Goal: Task Accomplishment & Management: Use online tool/utility

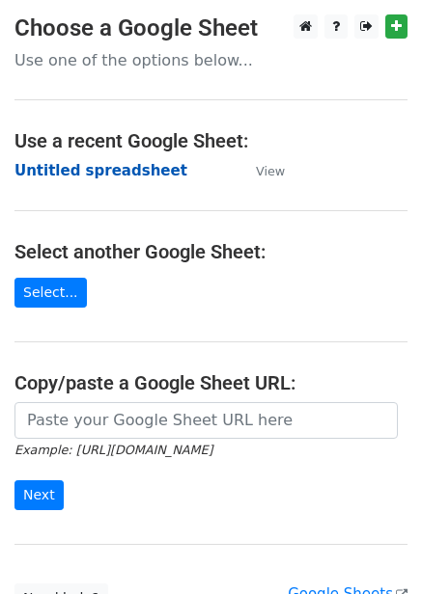
click at [105, 168] on strong "Untitled spreadsheet" at bounding box center [100, 170] width 173 height 17
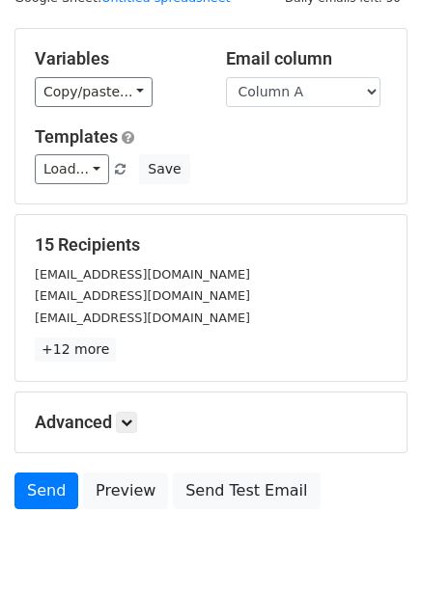
scroll to position [155, 0]
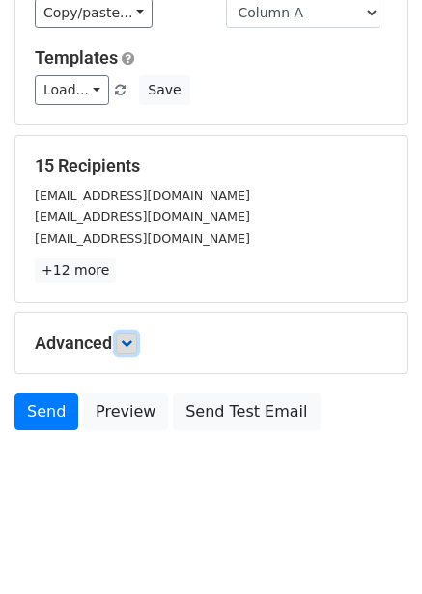
click at [137, 353] on link at bounding box center [126, 343] width 21 height 21
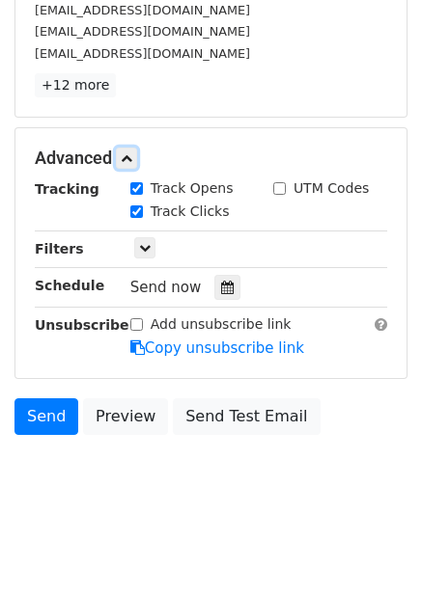
scroll to position [344, 0]
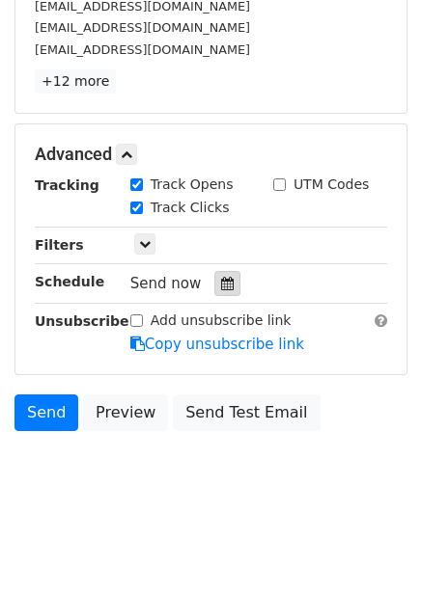
click at [231, 284] on div at bounding box center [227, 283] width 26 height 25
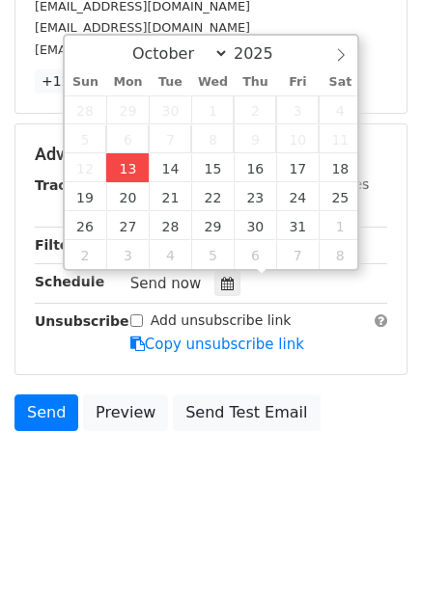
type input "2025-10-13 12:00"
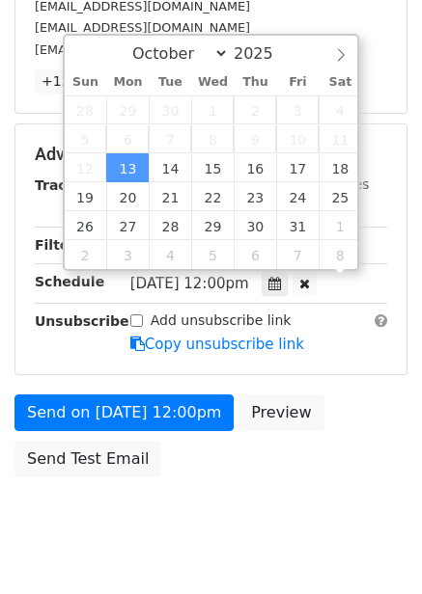
scroll to position [1, 0]
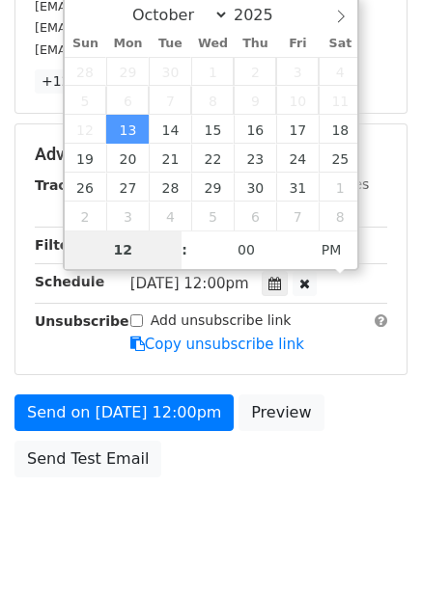
type input "4"
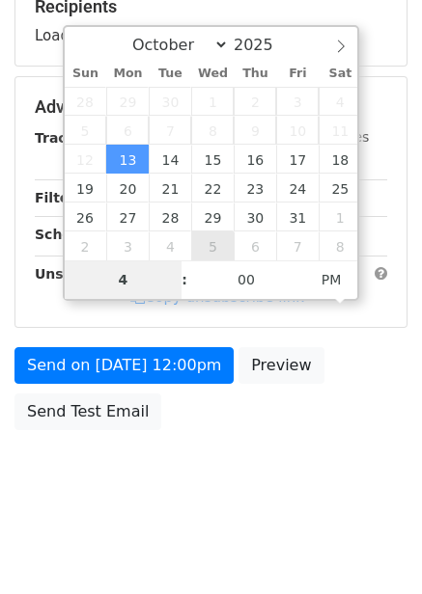
scroll to position [314, 0]
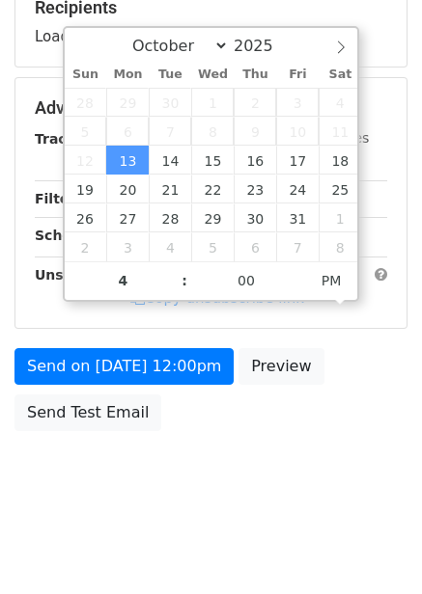
type input "2025-10-13 16:00"
click at [348, 362] on div "Send on Oct 13 at 12:00pm Preview Send Test Email" at bounding box center [211, 394] width 422 height 93
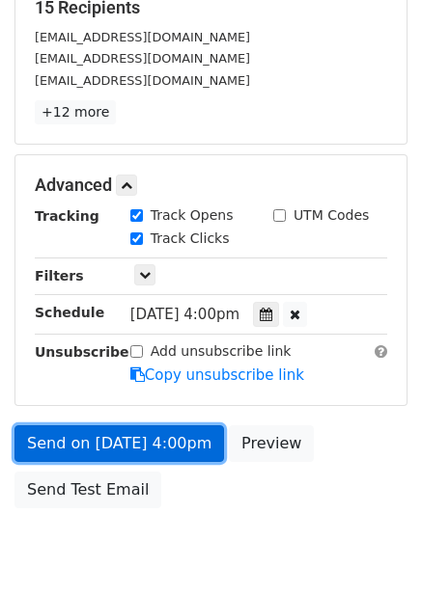
click at [169, 439] on link "Send on Oct 13 at 4:00pm" at bounding box center [118, 444] width 209 height 37
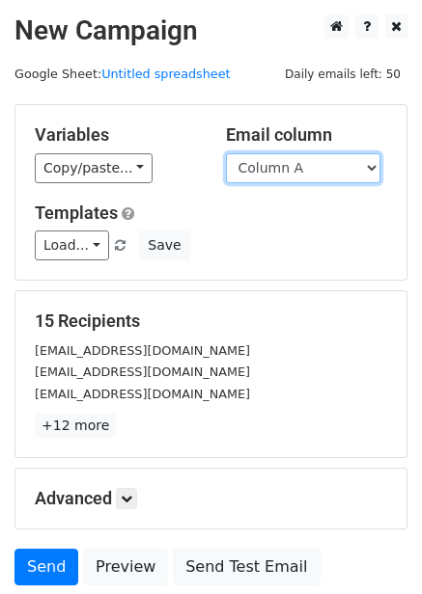
click at [318, 181] on select "Column A Column B Column C Column D Column E Column F" at bounding box center [303, 168] width 154 height 30
select select "Column B"
click at [226, 153] on select "Column A Column B Column C Column D Column E Column F" at bounding box center [303, 168] width 154 height 30
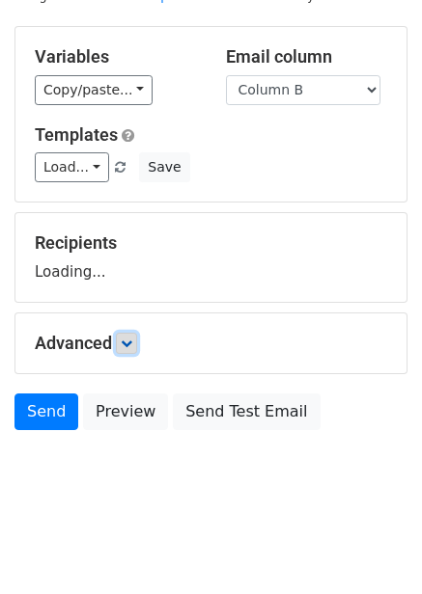
click at [121, 348] on link at bounding box center [126, 343] width 21 height 21
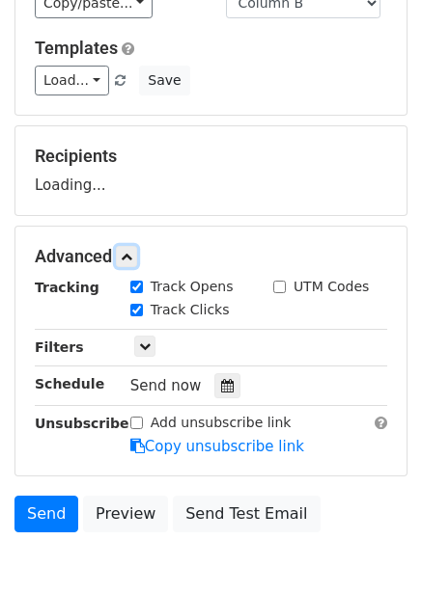
scroll to position [243, 0]
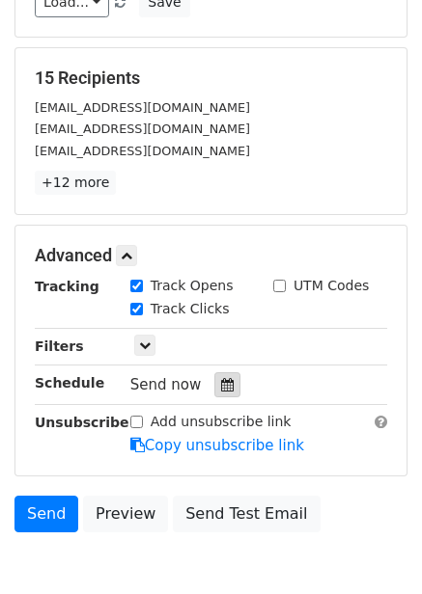
click at [214, 381] on div at bounding box center [227, 384] width 26 height 25
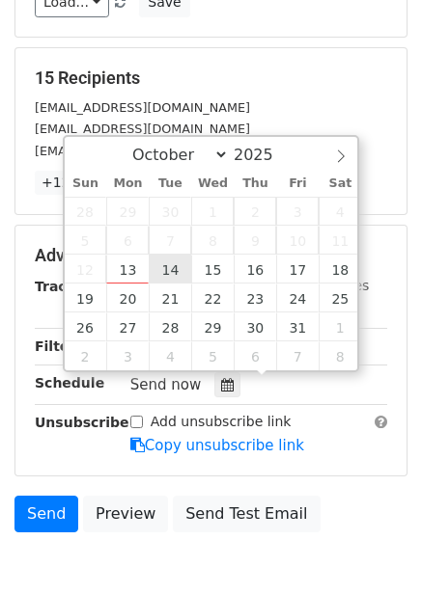
type input "2025-10-14 12:00"
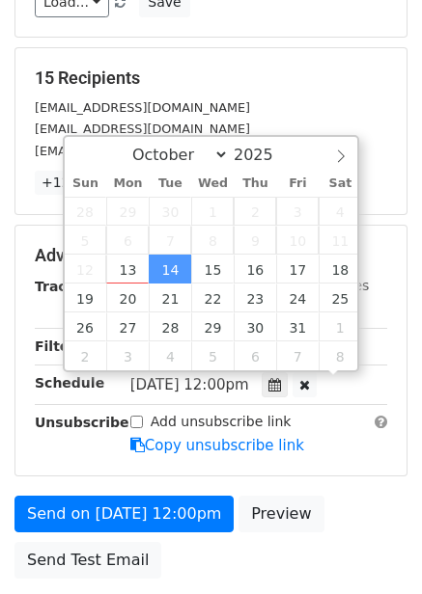
scroll to position [1, 0]
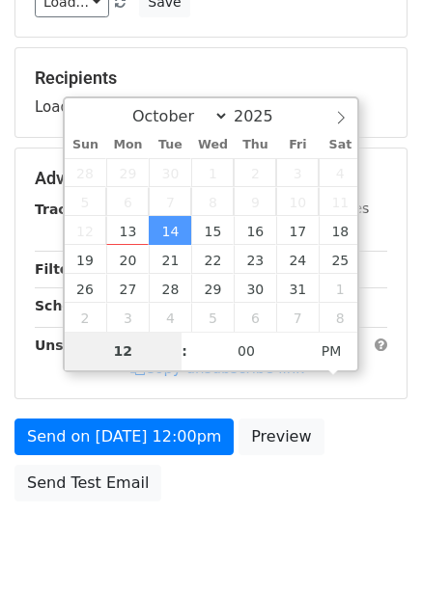
type input "5"
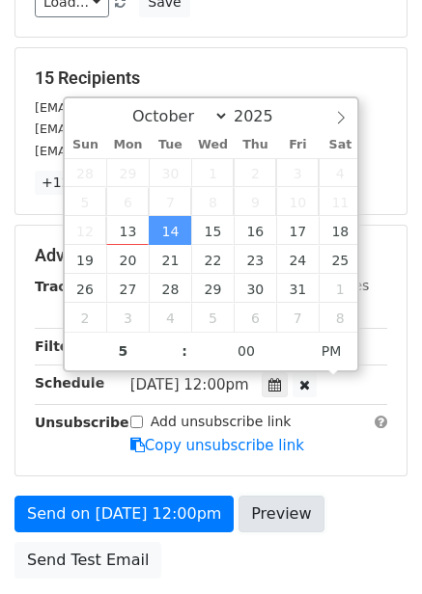
type input "2025-10-14 17:00"
click at [298, 498] on link "Preview" at bounding box center [280, 514] width 85 height 37
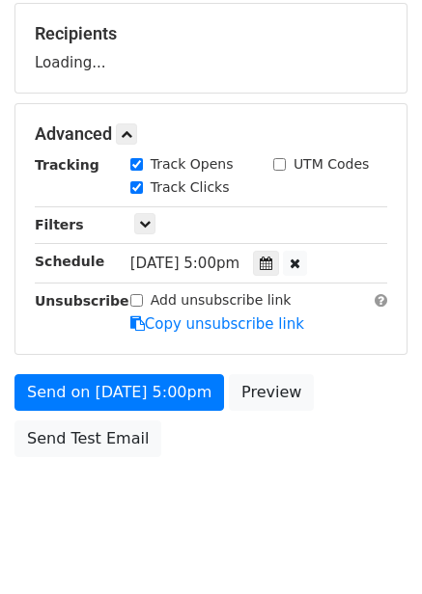
scroll to position [314, 0]
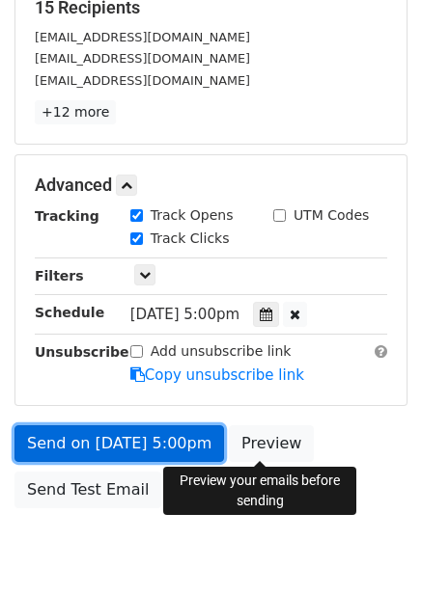
click at [122, 450] on link "Send on Oct 14 at 5:00pm" at bounding box center [118, 444] width 209 height 37
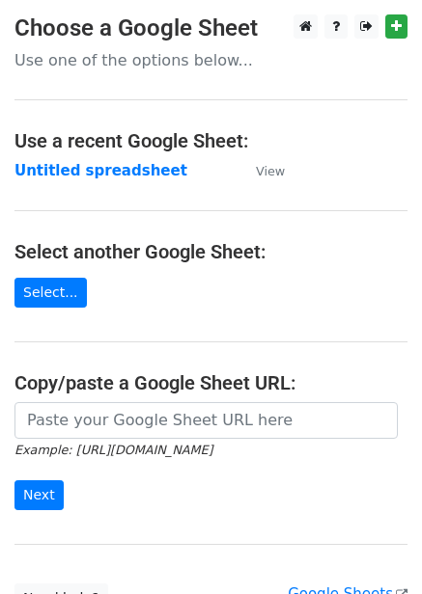
click at [118, 170] on strong "Untitled spreadsheet" at bounding box center [100, 170] width 173 height 17
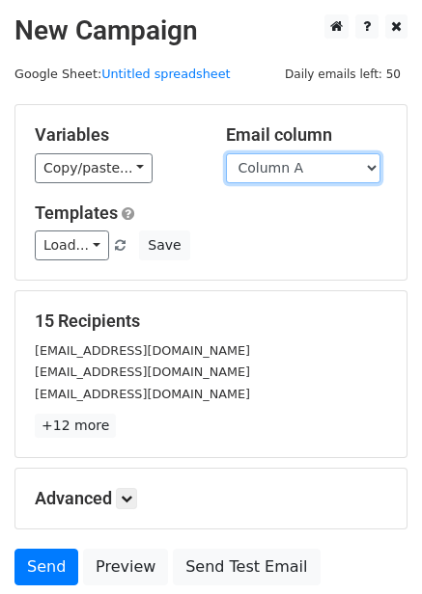
click at [279, 170] on select "Column A Column B Column C Column D Column E Column F" at bounding box center [303, 168] width 154 height 30
select select "Column C"
click at [226, 153] on select "Column A Column B Column C Column D Column E Column F" at bounding box center [303, 168] width 154 height 30
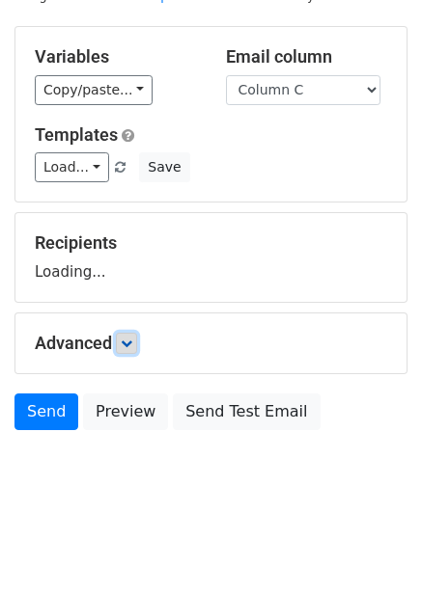
click at [131, 344] on icon at bounding box center [127, 344] width 12 height 12
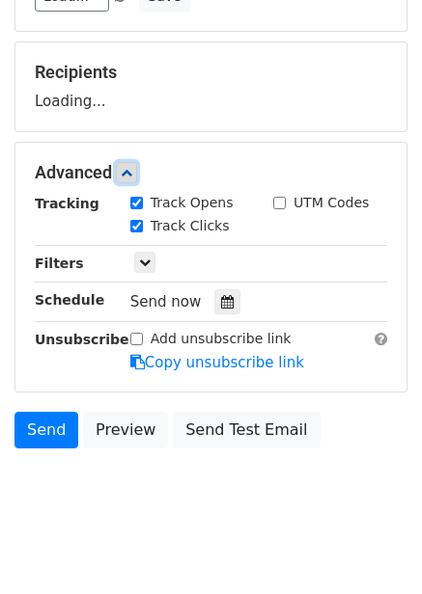
scroll to position [250, 0]
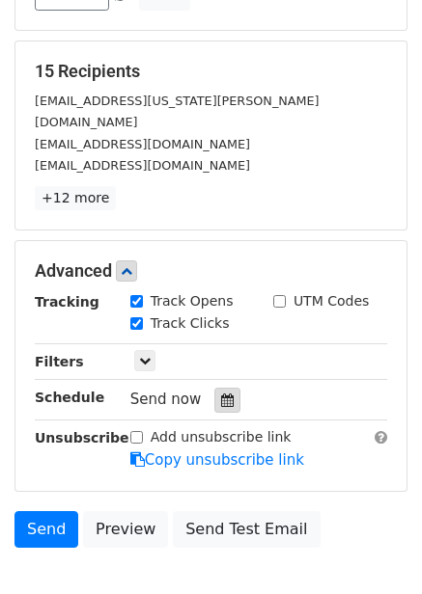
click at [225, 388] on div at bounding box center [227, 400] width 26 height 25
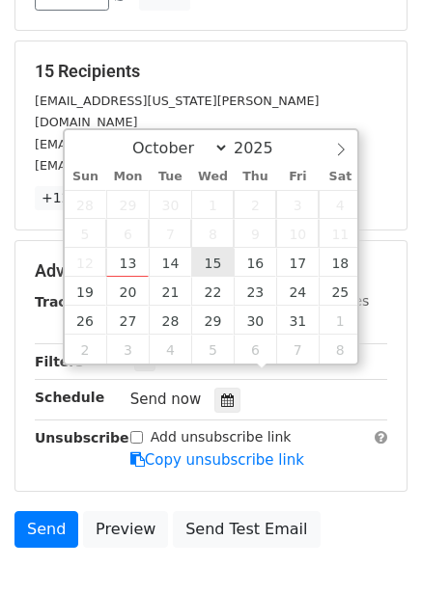
type input "2025-10-15 12:00"
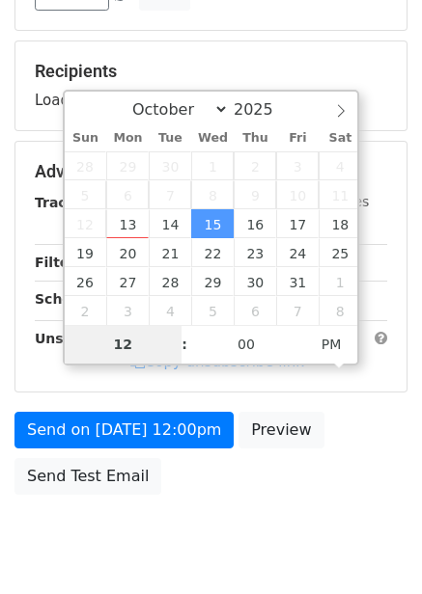
type input "6"
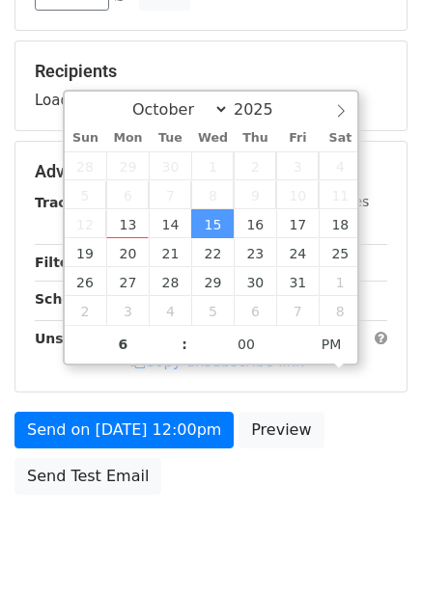
type input "2025-10-15 18:00"
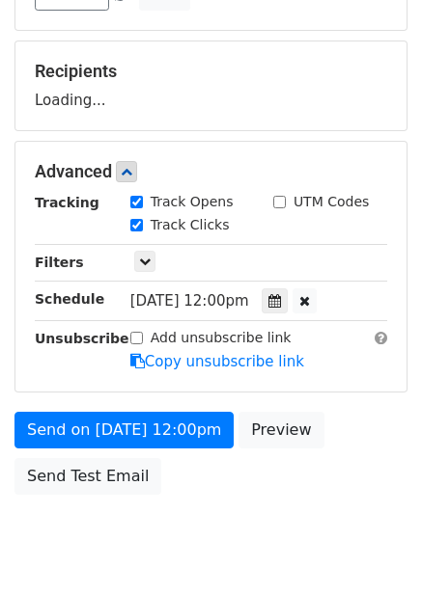
click at [289, 493] on div "Send on Oct 15 at 12:00pm Preview Send Test Email" at bounding box center [211, 458] width 422 height 93
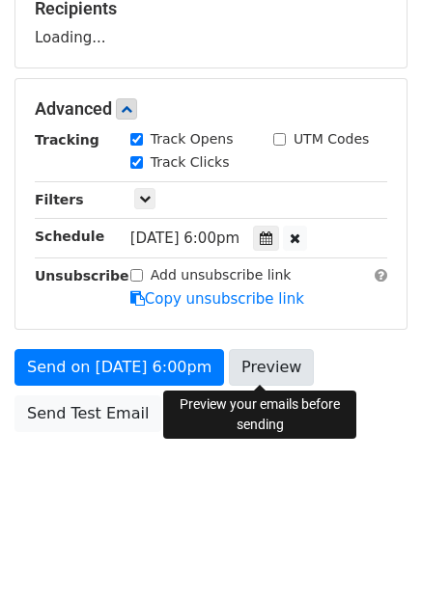
scroll to position [314, 0]
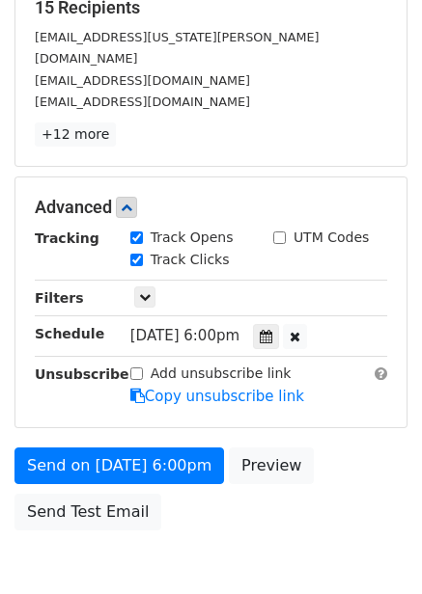
click at [189, 464] on div "Send on Oct 15 at 6:00pm Preview Send Test Email" at bounding box center [211, 494] width 422 height 93
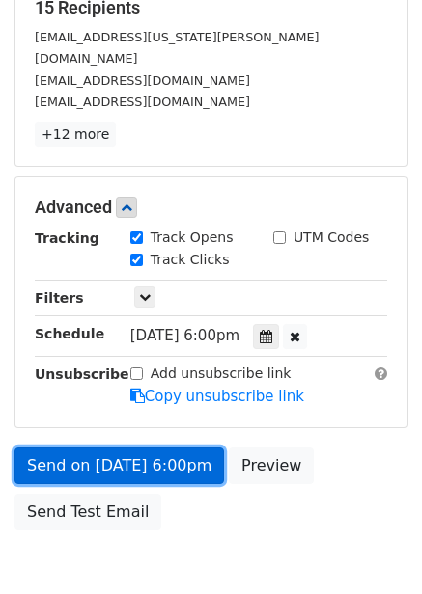
click at [194, 448] on link "Send on Oct 15 at 6:00pm" at bounding box center [118, 466] width 209 height 37
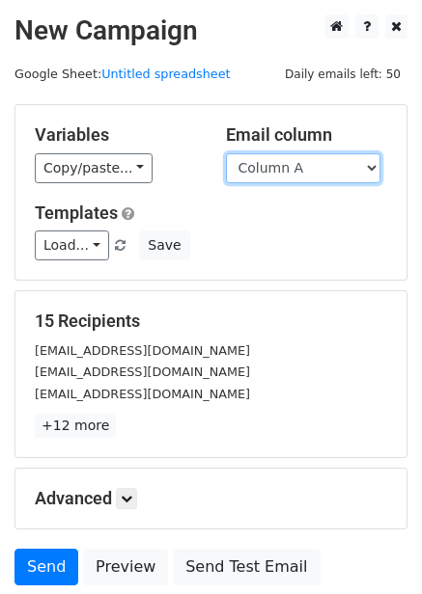
drag, startPoint x: 298, startPoint y: 165, endPoint x: 298, endPoint y: 181, distance: 16.4
click at [298, 165] on select "Column A Column B Column C Column D Column E Column F" at bounding box center [303, 168] width 154 height 30
select select "Column D"
click at [226, 153] on select "Column A Column B Column C Column D Column E Column F" at bounding box center [303, 168] width 154 height 30
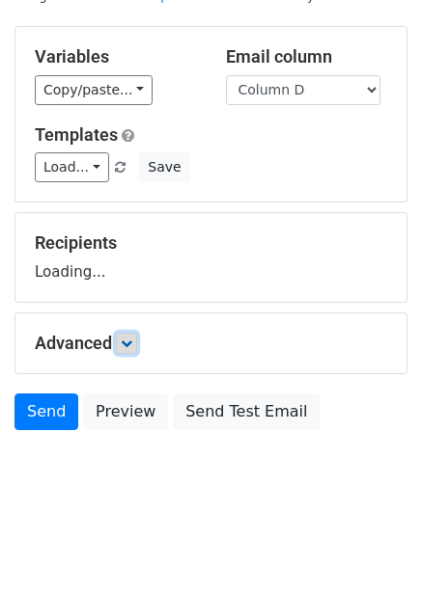
click at [128, 343] on icon at bounding box center [127, 344] width 12 height 12
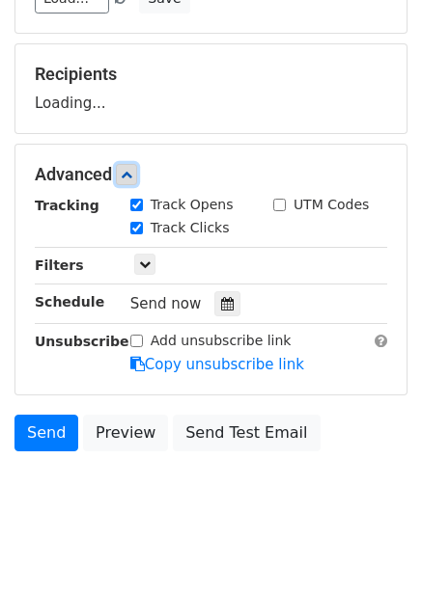
scroll to position [250, 0]
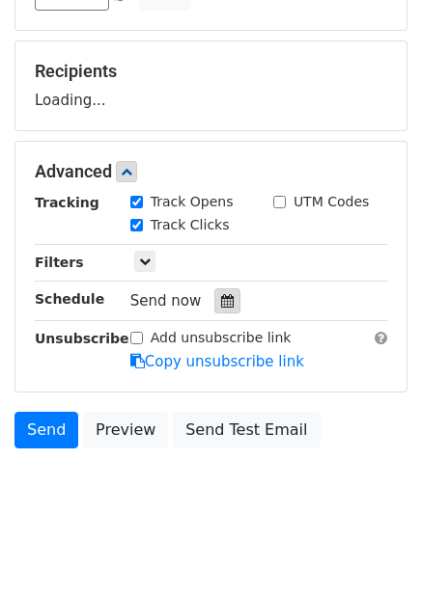
click at [229, 313] on div at bounding box center [227, 300] width 26 height 25
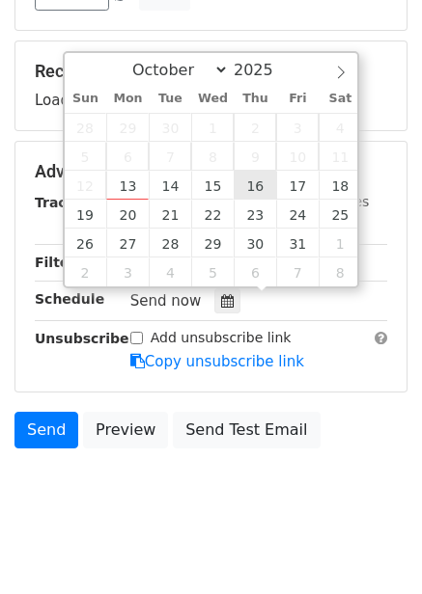
type input "2025-10-16 12:00"
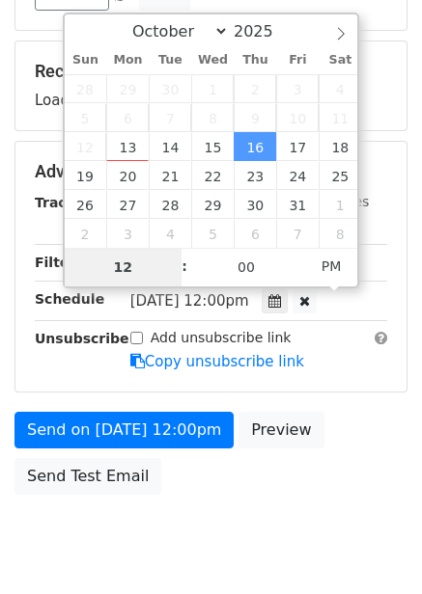
type input "7"
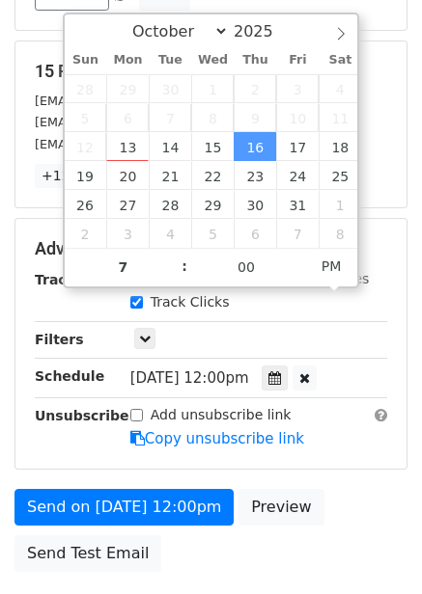
type input "2025-10-16 19:00"
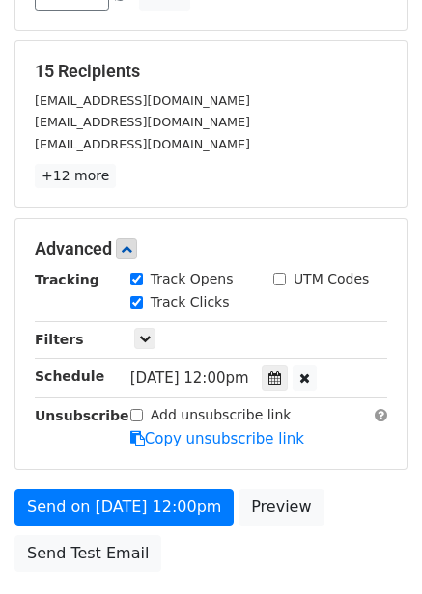
click at [357, 426] on div "Add unsubscribe link Copy unsubscribe link" at bounding box center [259, 427] width 286 height 44
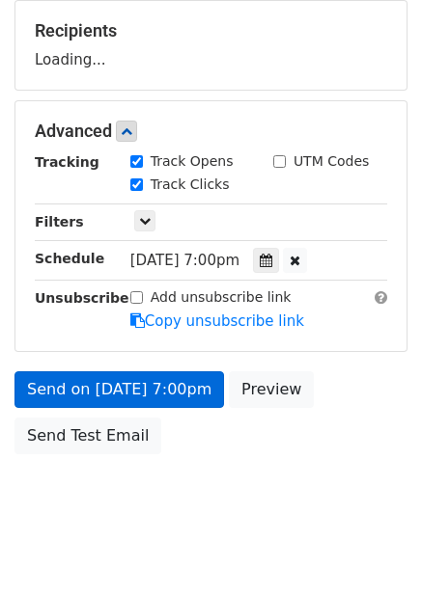
scroll to position [314, 0]
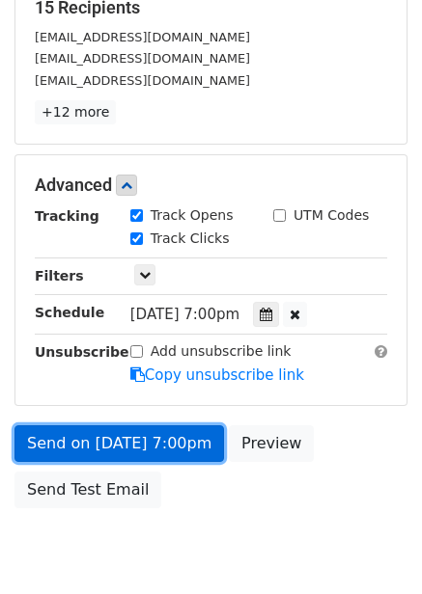
drag, startPoint x: 171, startPoint y: 443, endPoint x: 176, endPoint y: 453, distance: 11.7
click at [171, 445] on link "Send on Oct 16 at 7:00pm" at bounding box center [118, 444] width 209 height 37
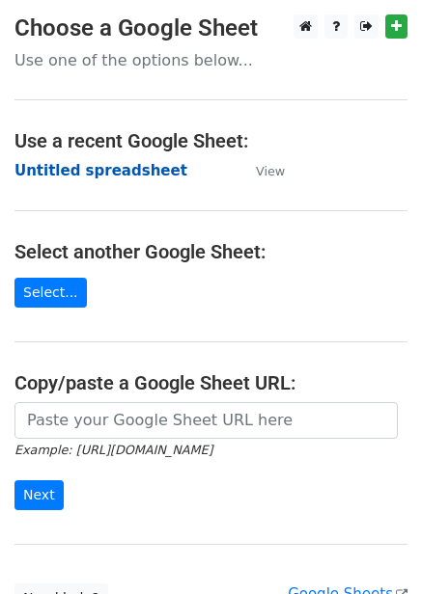
click at [125, 169] on strong "Untitled spreadsheet" at bounding box center [100, 170] width 173 height 17
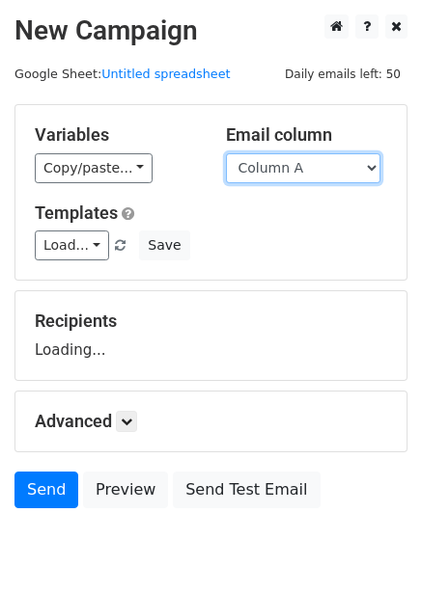
drag, startPoint x: 272, startPoint y: 157, endPoint x: 281, endPoint y: 170, distance: 15.3
click at [272, 157] on select "Column A Column B Column C Column D Column E Column F" at bounding box center [303, 168] width 154 height 30
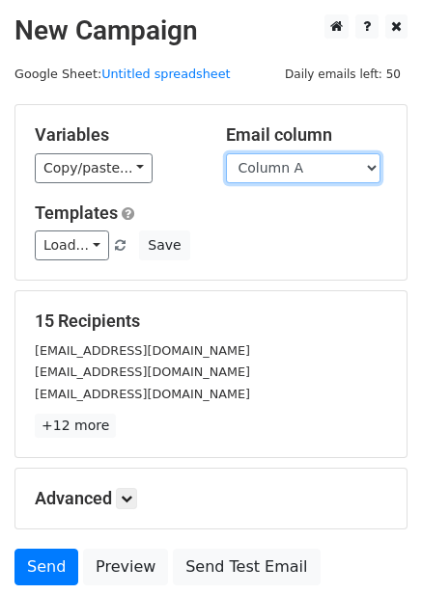
click at [280, 174] on select "Column A Column B Column C Column D Column E Column F" at bounding box center [303, 168] width 154 height 30
select select "Column E"
click at [226, 153] on select "Column A Column B Column C Column D Column E Column F" at bounding box center [303, 168] width 154 height 30
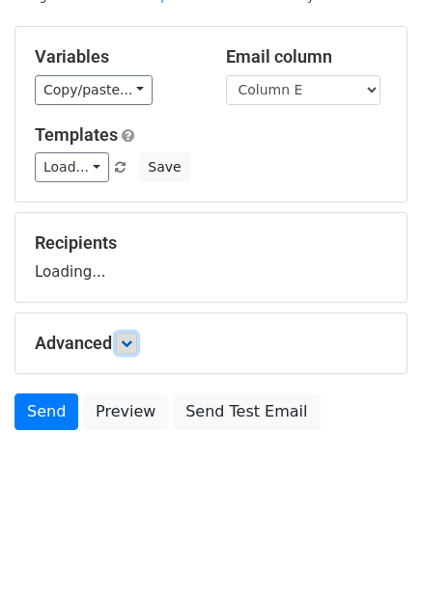
click at [132, 342] on icon at bounding box center [127, 344] width 12 height 12
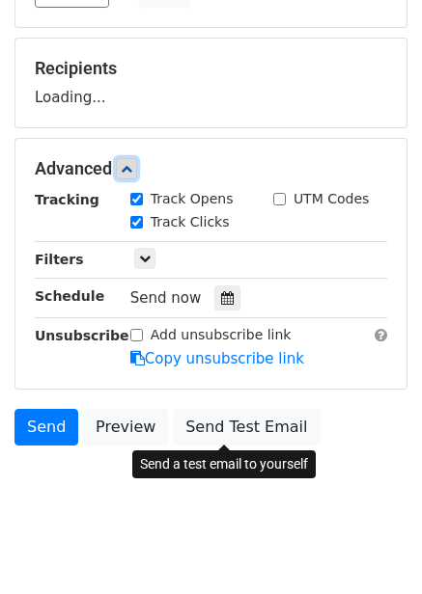
scroll to position [254, 0]
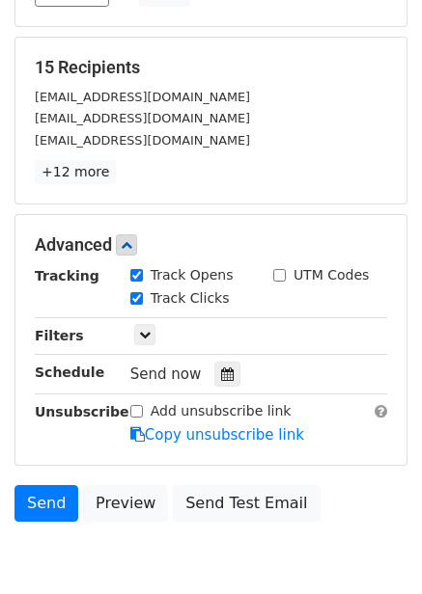
click at [221, 291] on div "Track Clicks" at bounding box center [187, 299] width 143 height 23
click at [221, 388] on div "Tracking Track Opens UTM Codes Track Clicks Filters Only include spreadsheet ro…" at bounding box center [211, 355] width 352 height 180
click at [221, 375] on icon at bounding box center [227, 375] width 13 height 14
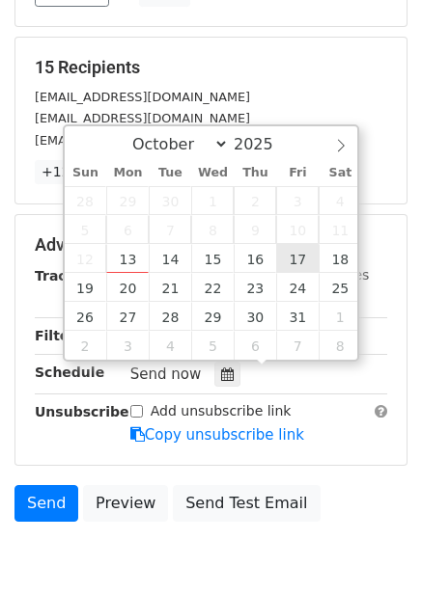
type input "[DATE] 12:00"
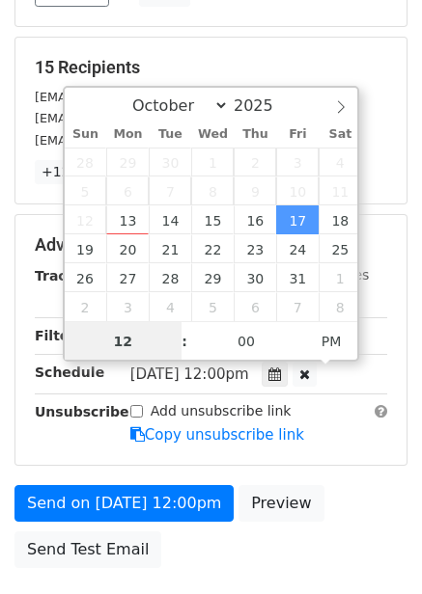
scroll to position [1, 0]
type input "8"
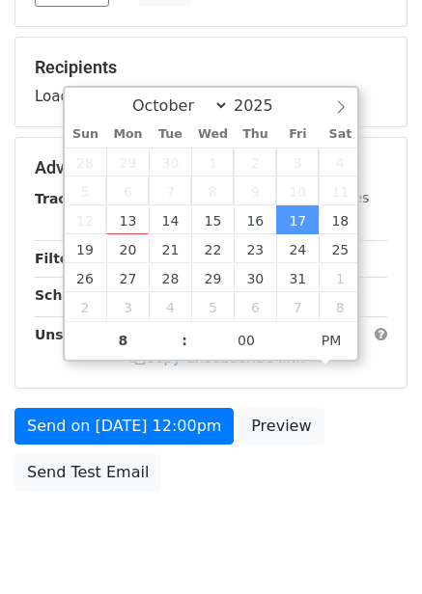
type input "[DATE] 20:00"
drag, startPoint x: 356, startPoint y: 429, endPoint x: 351, endPoint y: 456, distance: 27.4
click at [356, 430] on div "Send on [DATE] 12:00pm Preview Send Test Email" at bounding box center [211, 454] width 422 height 93
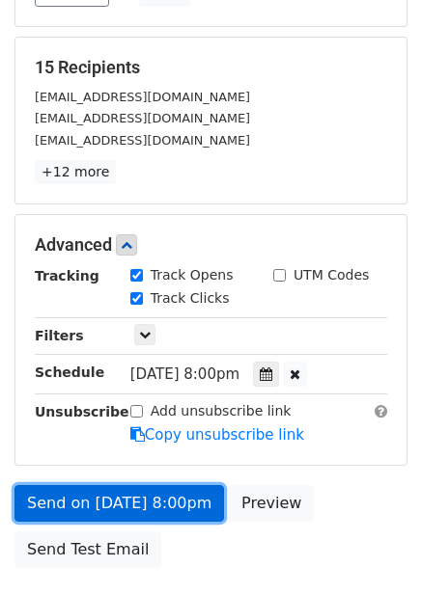
drag, startPoint x: 173, startPoint y: 507, endPoint x: 181, endPoint y: 523, distance: 18.6
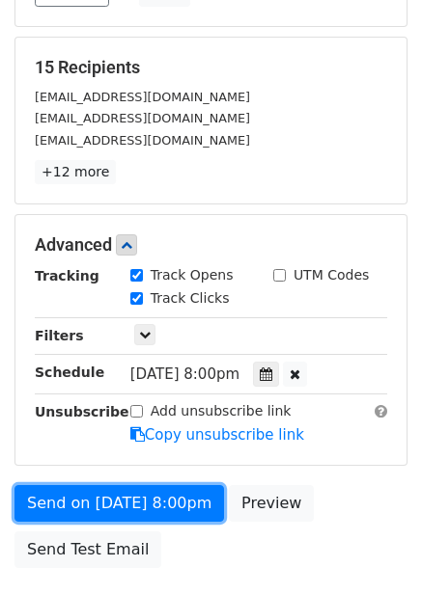
click at [173, 508] on link "Send on [DATE] 8:00pm" at bounding box center [118, 503] width 209 height 37
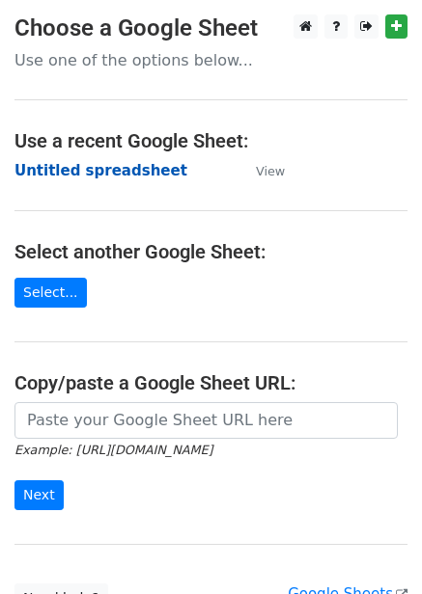
click at [108, 179] on strong "Untitled spreadsheet" at bounding box center [100, 170] width 173 height 17
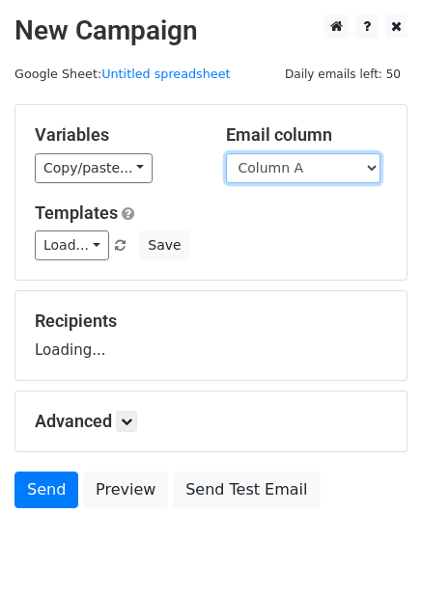
click at [317, 163] on select "Column A Column B Column C Column D Column E Column F" at bounding box center [303, 168] width 154 height 30
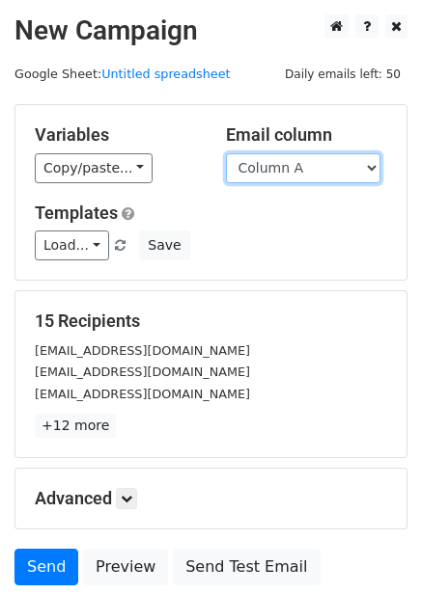
click at [315, 165] on select "Column A Column B Column C Column D Column E Column F" at bounding box center [303, 168] width 154 height 30
select select "Column F"
click at [226, 153] on select "Column A Column B Column C Column D Column E Column F" at bounding box center [303, 168] width 154 height 30
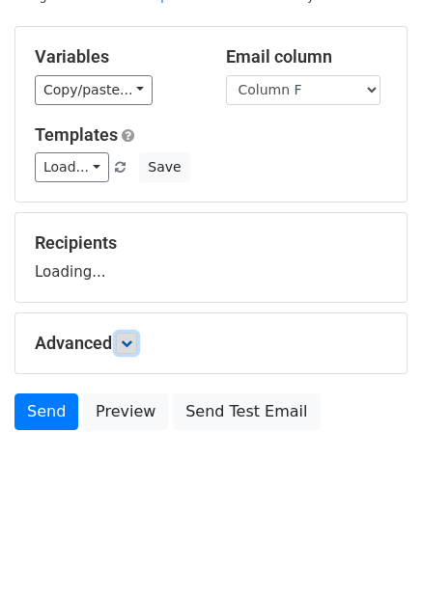
click at [129, 338] on icon at bounding box center [127, 344] width 12 height 12
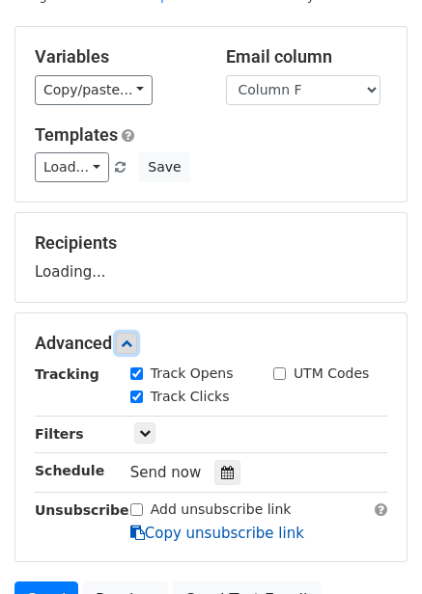
scroll to position [240, 0]
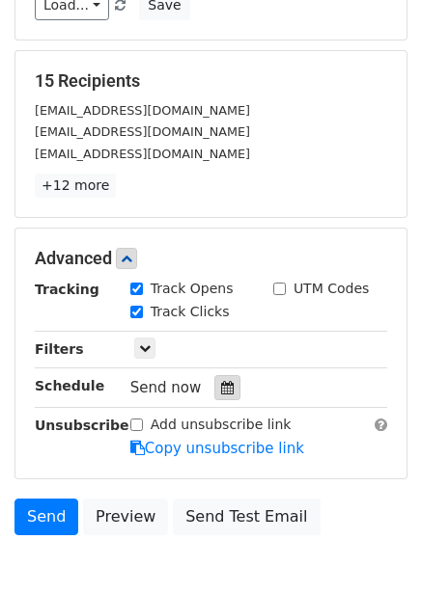
click at [221, 376] on div at bounding box center [227, 387] width 26 height 25
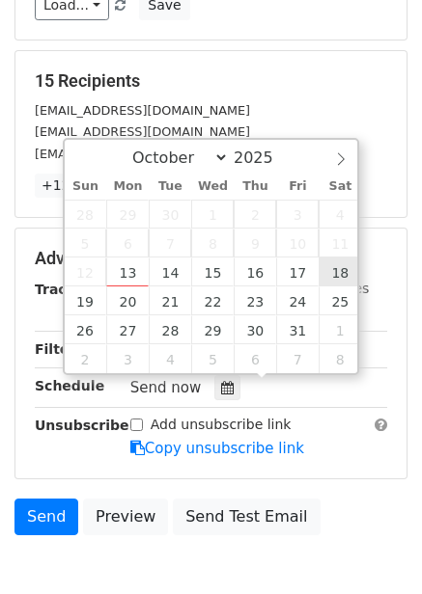
type input "[DATE] 12:00"
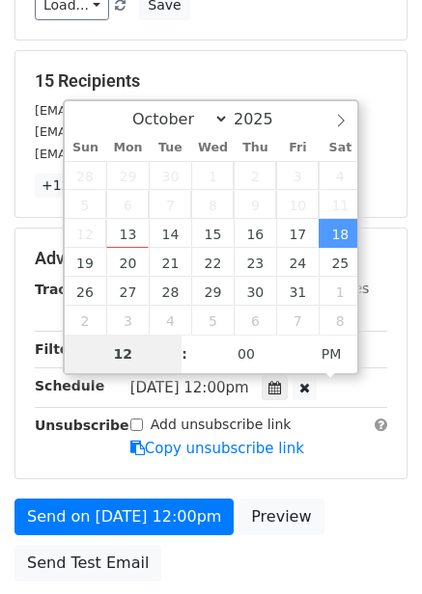
type input "9"
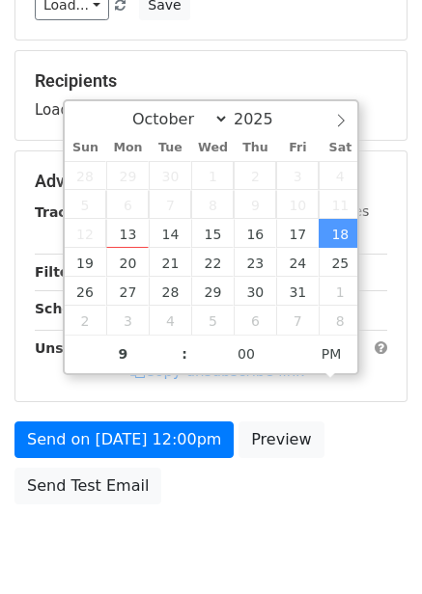
type input "[DATE] 21:00"
click at [387, 488] on div "Send on [DATE] 12:00pm Preview Send Test Email" at bounding box center [211, 468] width 422 height 93
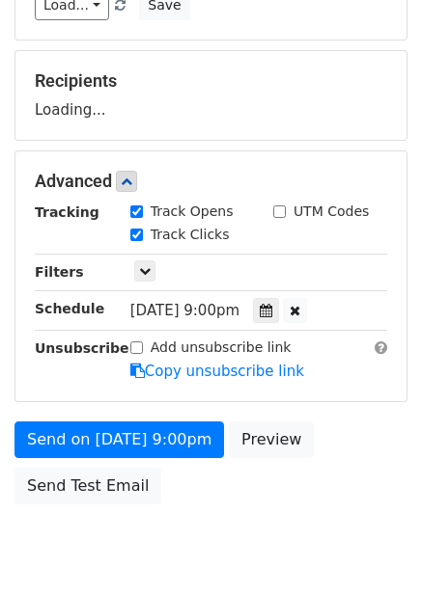
click at [182, 412] on form "Variables Copy/paste... {{Column A}} {{Column B}} {{Column C}} {{Column D}} {{C…" at bounding box center [210, 189] width 393 height 650
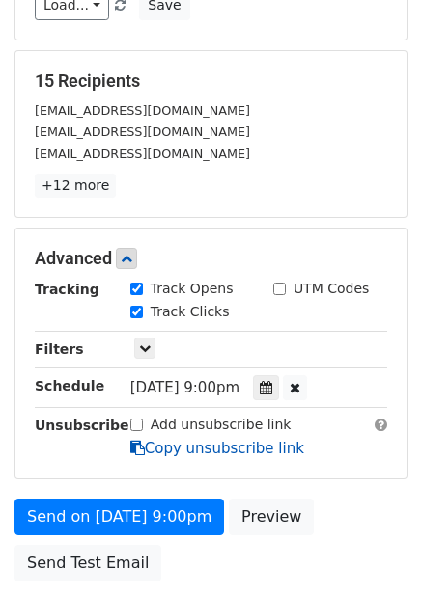
click at [180, 453] on link "Copy unsubscribe link" at bounding box center [217, 448] width 174 height 17
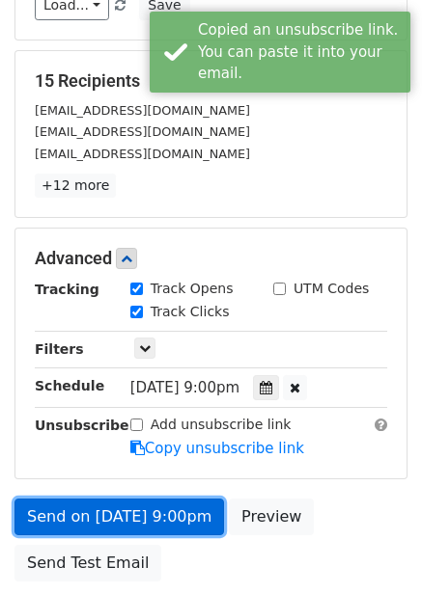
click at [172, 527] on link "Send on [DATE] 9:00pm" at bounding box center [118, 517] width 209 height 37
